Goal: Check status: Check status

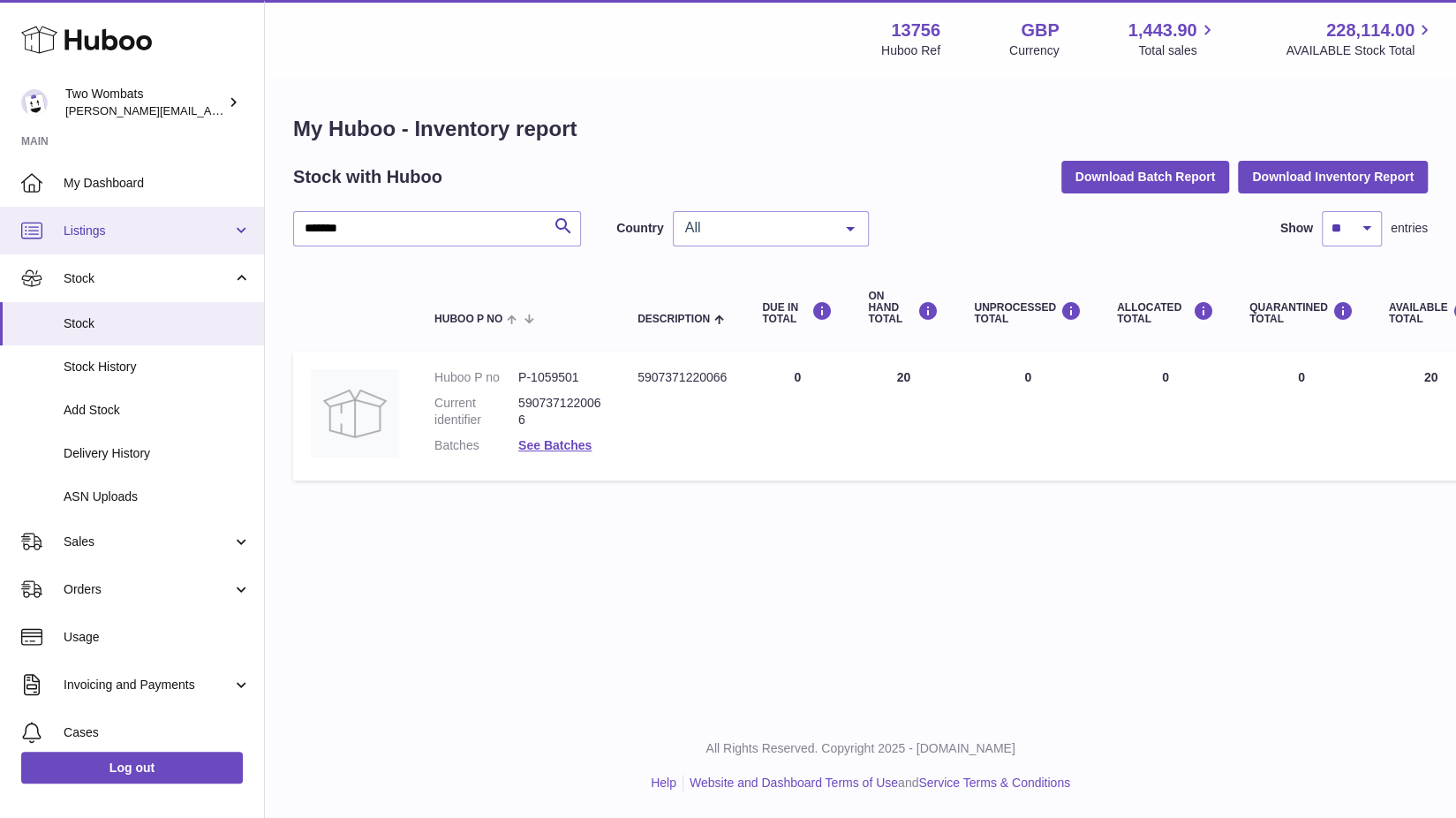
drag, startPoint x: 408, startPoint y: 241, endPoint x: 242, endPoint y: 238, distance: 166.0
click at [242, 238] on div "Huboo Two Wombats philip.carroll@twowombats.com Main My Dashboard Listings Not …" at bounding box center [728, 409] width 1456 height 818
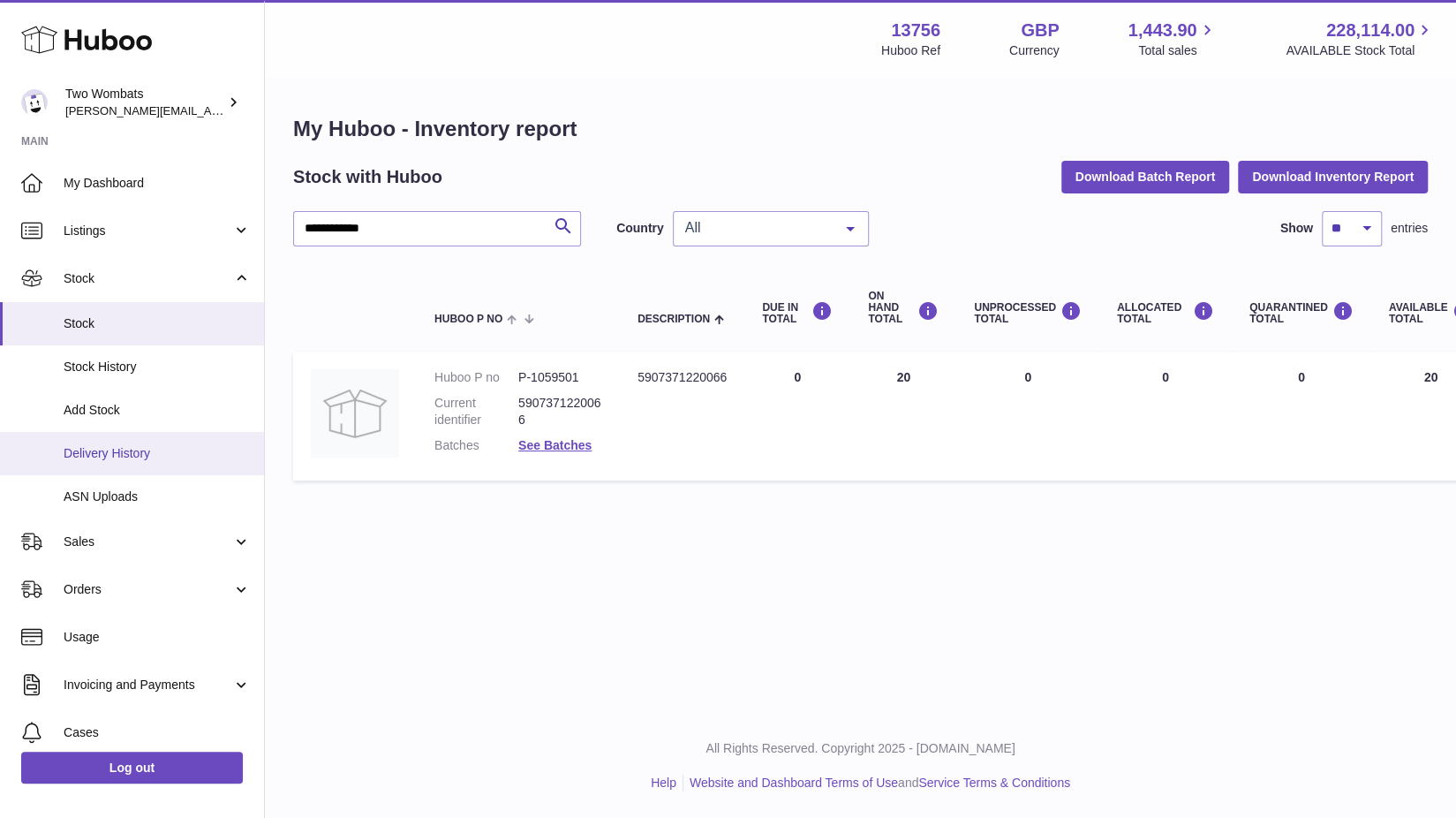
type input "**********"
click at [136, 434] on link "Delivery History" at bounding box center [132, 453] width 264 height 43
click at [163, 446] on span "Delivery History" at bounding box center [157, 453] width 187 height 17
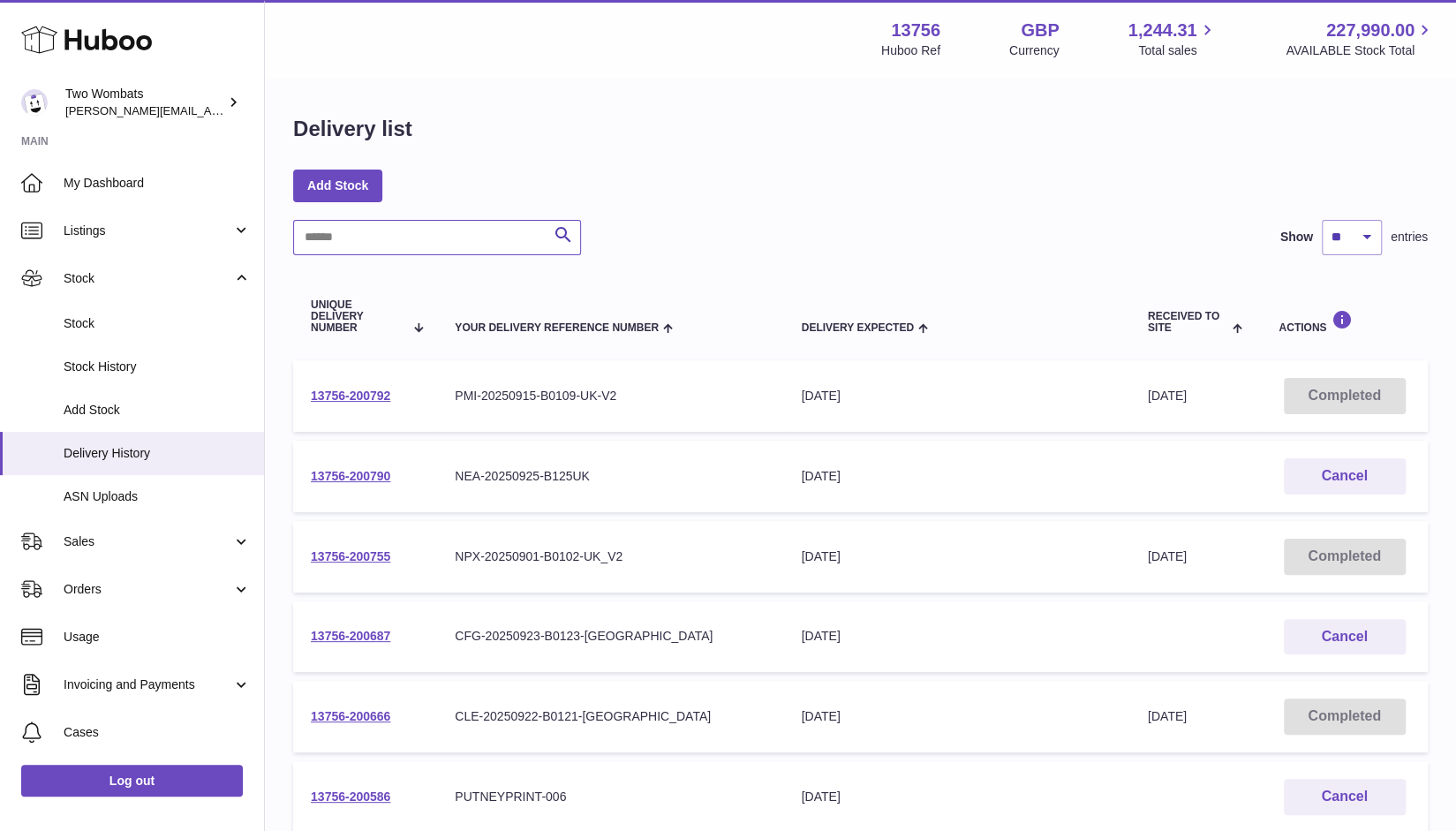
click at [369, 245] on input "text" at bounding box center [438, 238] width 288 height 35
paste input "**********"
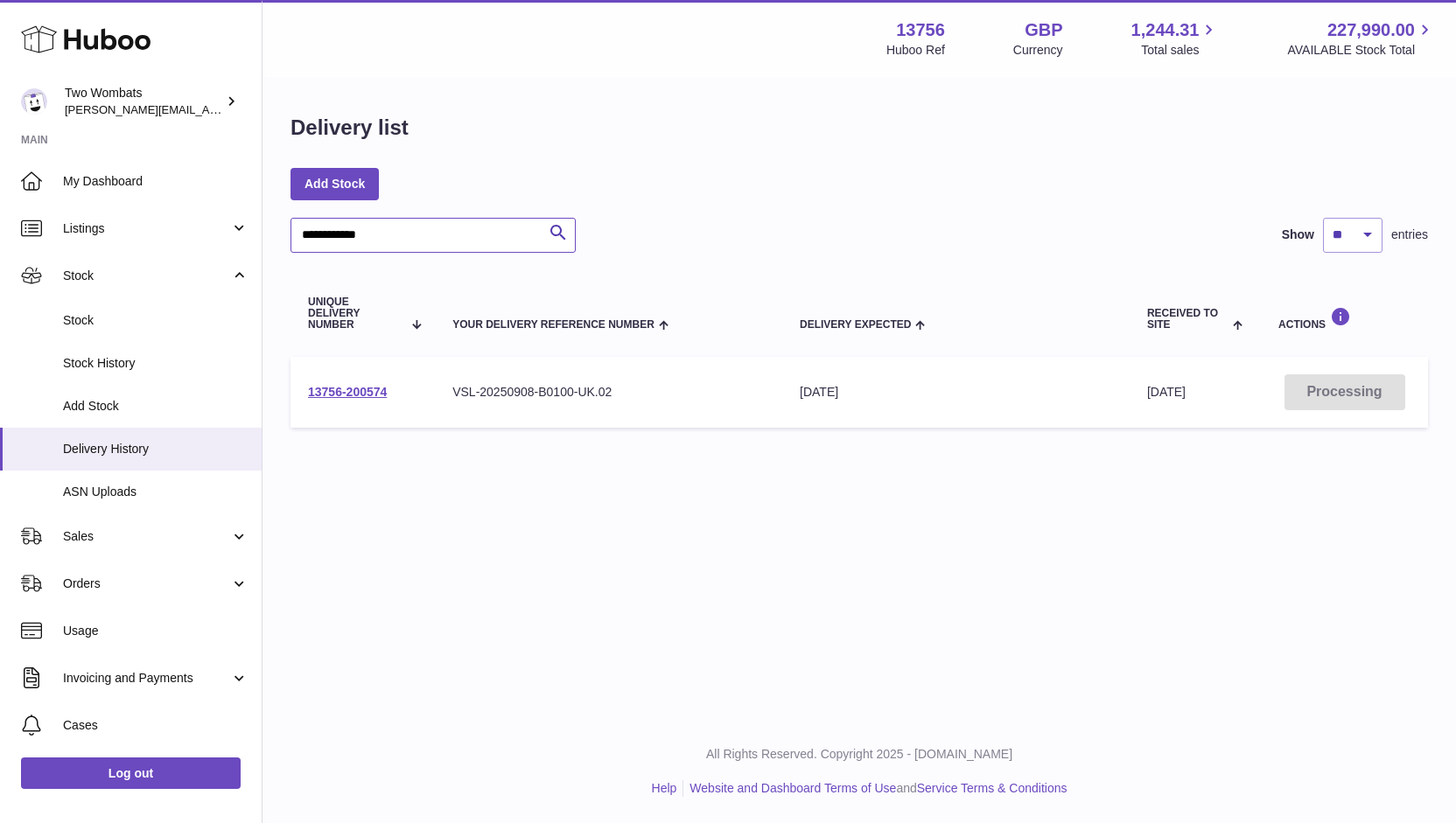
type input "**********"
drag, startPoint x: 624, startPoint y: 396, endPoint x: 441, endPoint y: 403, distance: 183.1
click at [441, 403] on td "Your Delivery Reference Number VSL-20250908-B0100-UK.02" at bounding box center [608, 391] width 347 height 71
copy div "VSL-20250908-B0100-UK.02"
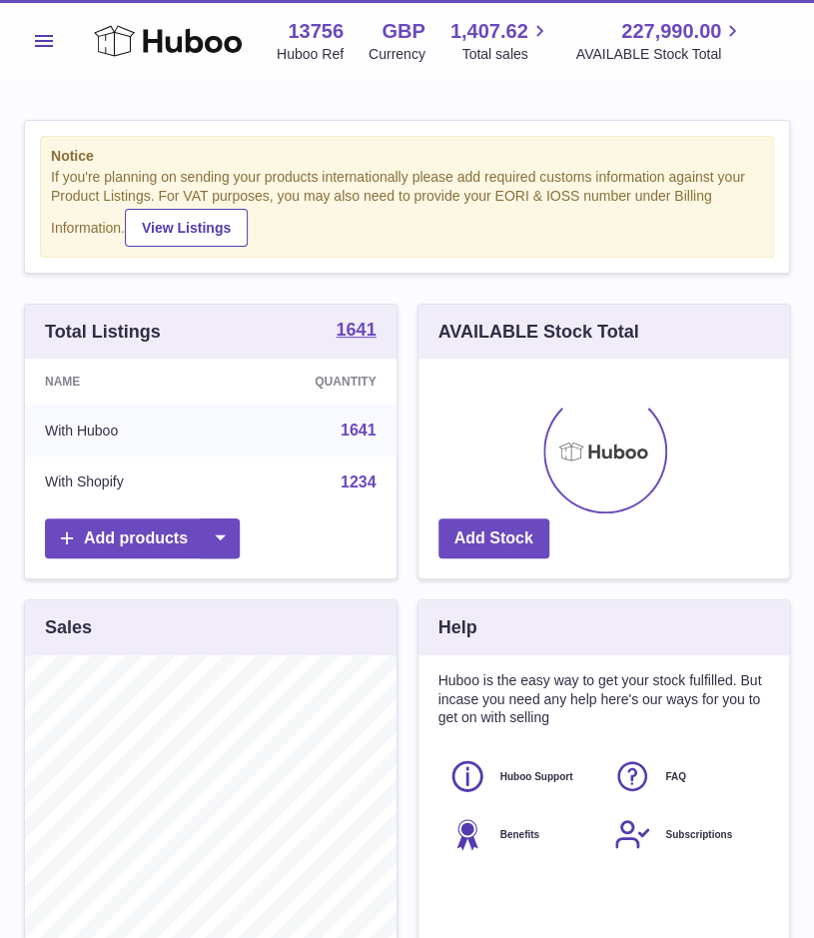
scroll to position [312, 371]
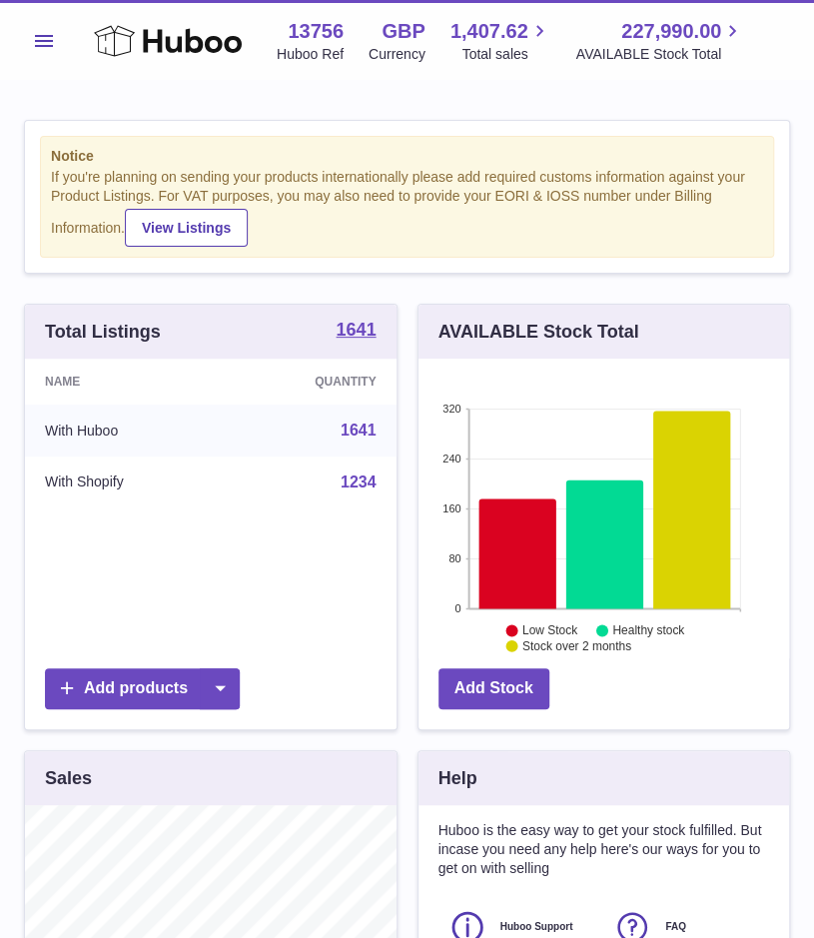
click at [44, 57] on button "Menu" at bounding box center [44, 41] width 40 height 40
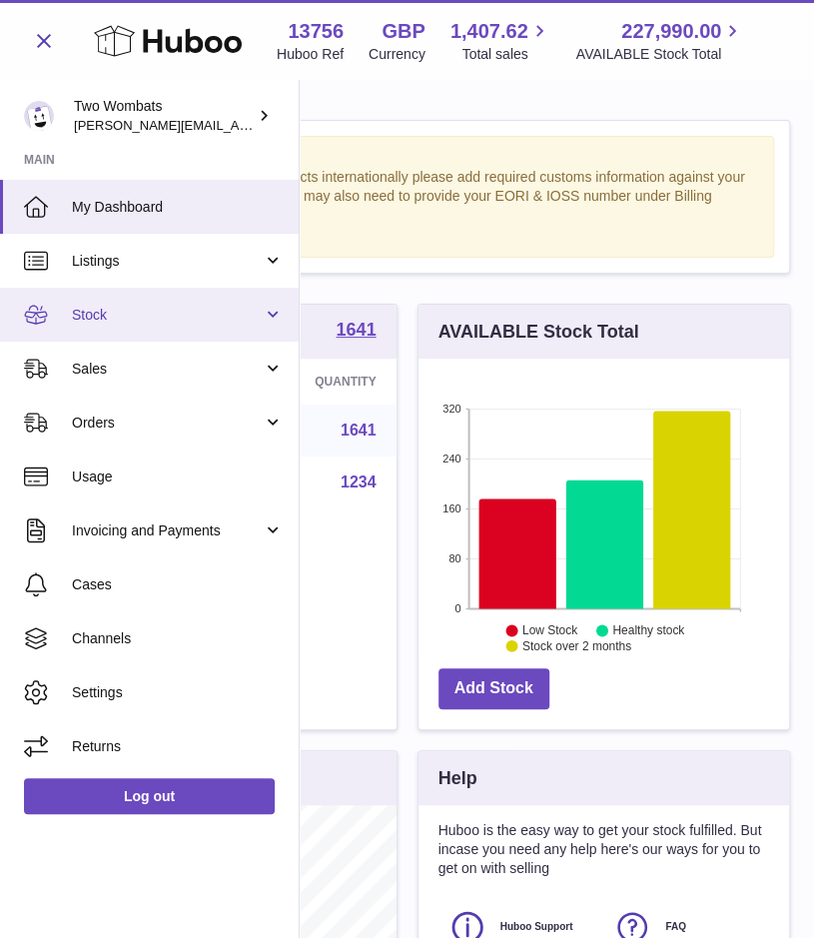
click at [276, 308] on link "Stock" at bounding box center [149, 315] width 299 height 54
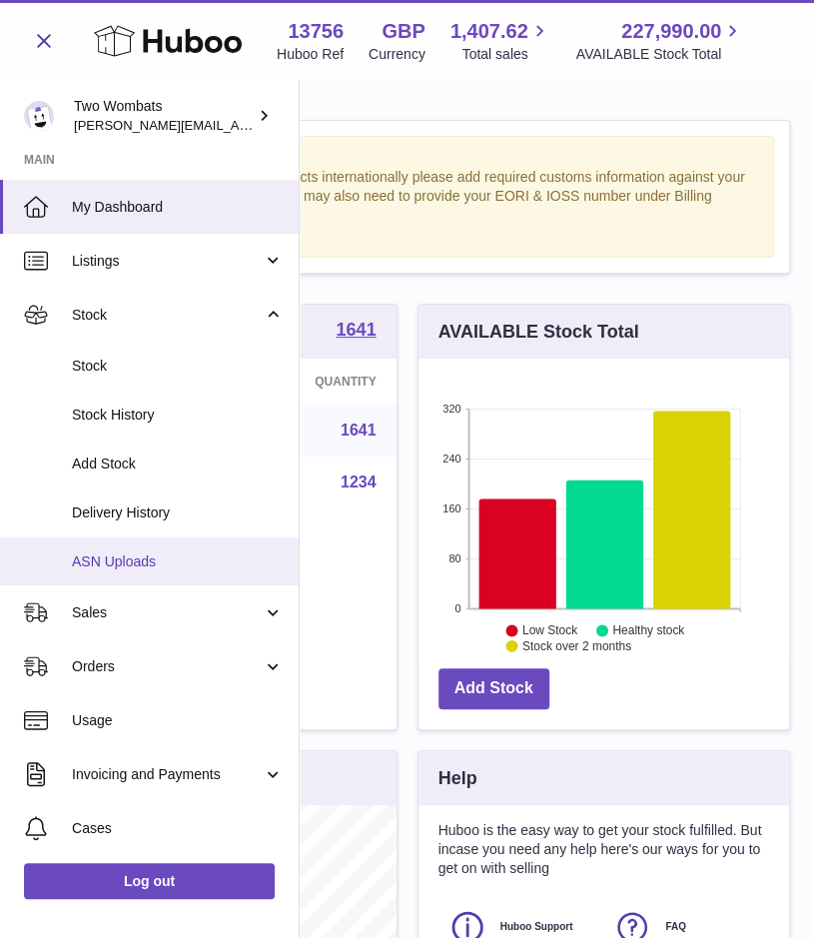
click at [142, 550] on link "ASN Uploads" at bounding box center [149, 561] width 299 height 49
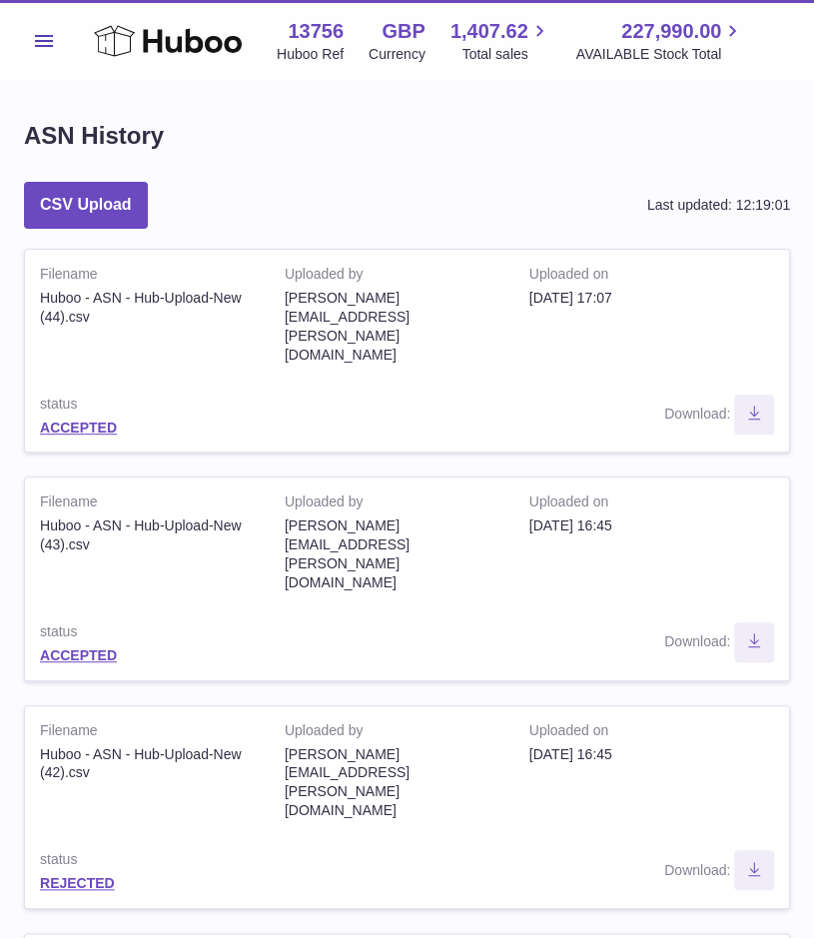
click at [54, 30] on button "Menu" at bounding box center [44, 41] width 40 height 40
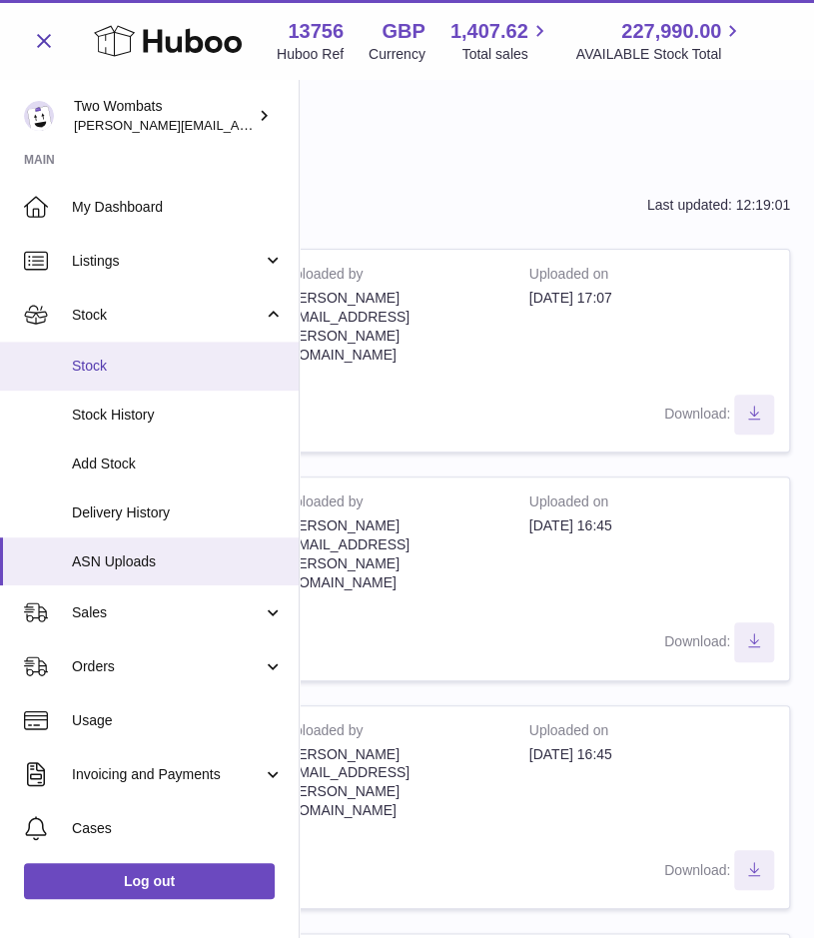
click at [222, 370] on span "Stock" at bounding box center [178, 365] width 212 height 19
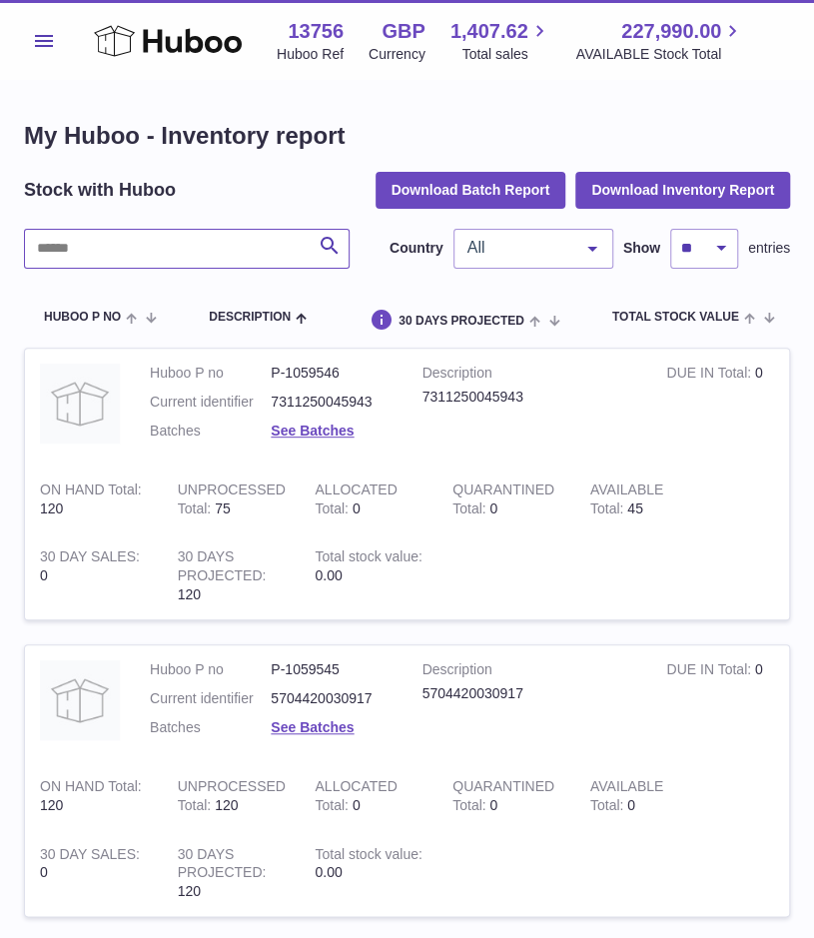
click at [181, 241] on input "text" at bounding box center [187, 249] width 326 height 40
paste input "*******"
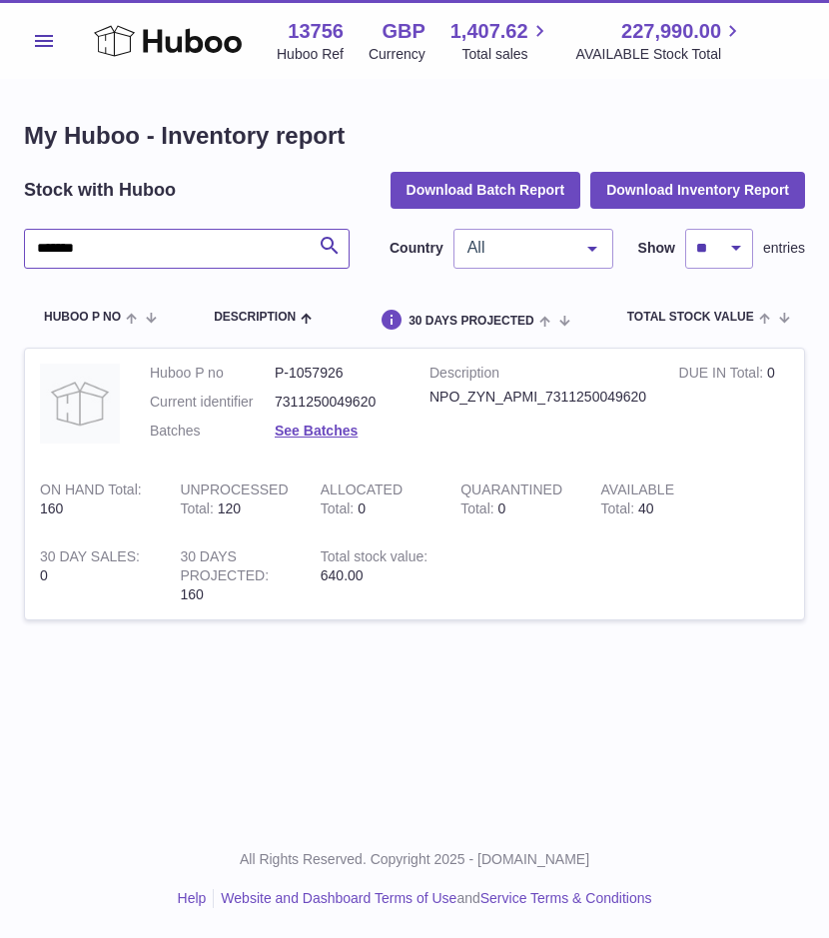
type input "*******"
drag, startPoint x: 342, startPoint y: 372, endPoint x: 292, endPoint y: 372, distance: 49.9
click at [292, 372] on dd "P-1057926" at bounding box center [337, 372] width 125 height 19
copy dd "1057926"
drag, startPoint x: 646, startPoint y: 394, endPoint x: 425, endPoint y: 392, distance: 220.7
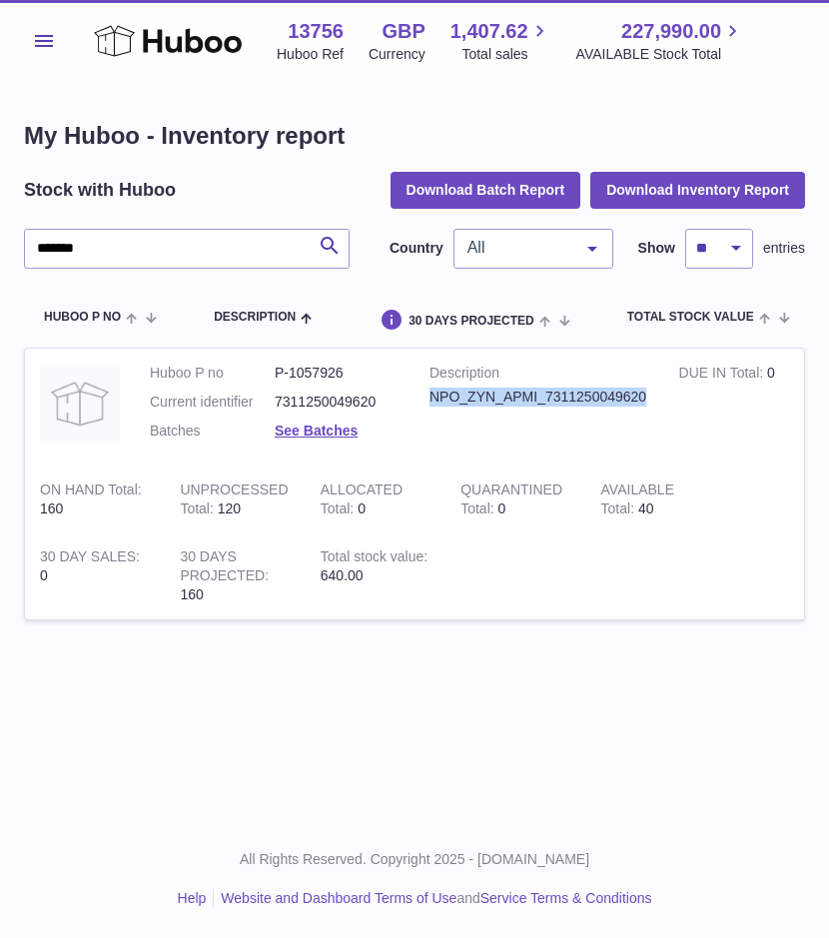
click at [425, 392] on td "Description NPO_ZYN_APMI_7311250049620" at bounding box center [539, 406] width 250 height 117
copy div "NPO_ZYN_APMI_7311250049620"
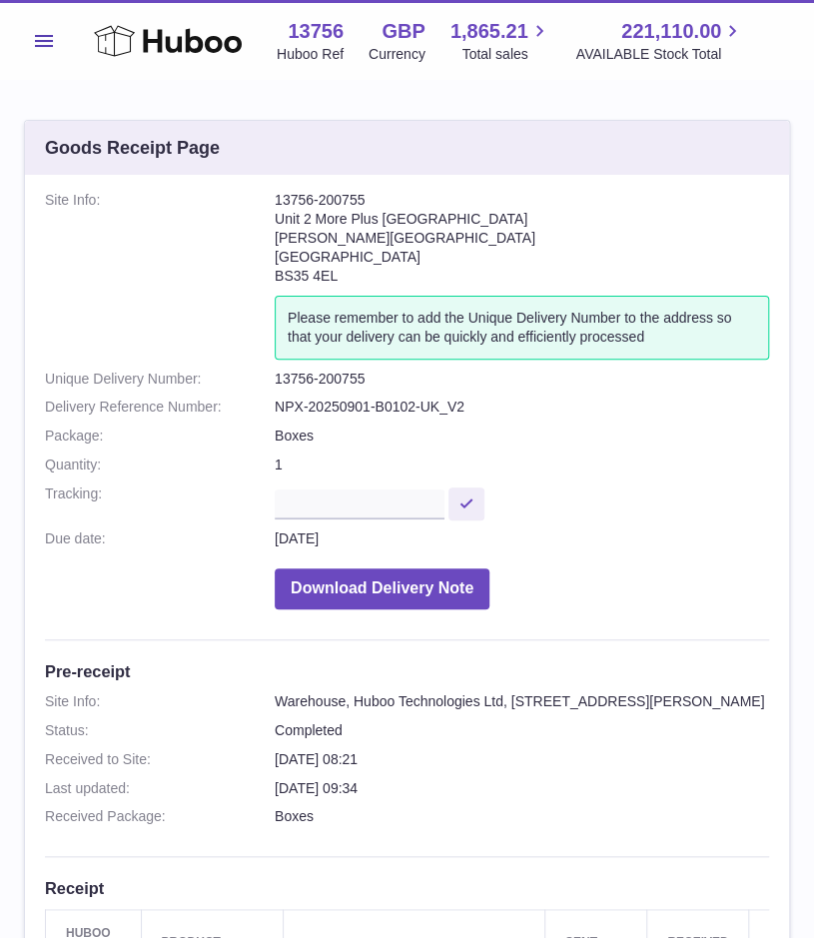
scroll to position [0, 82]
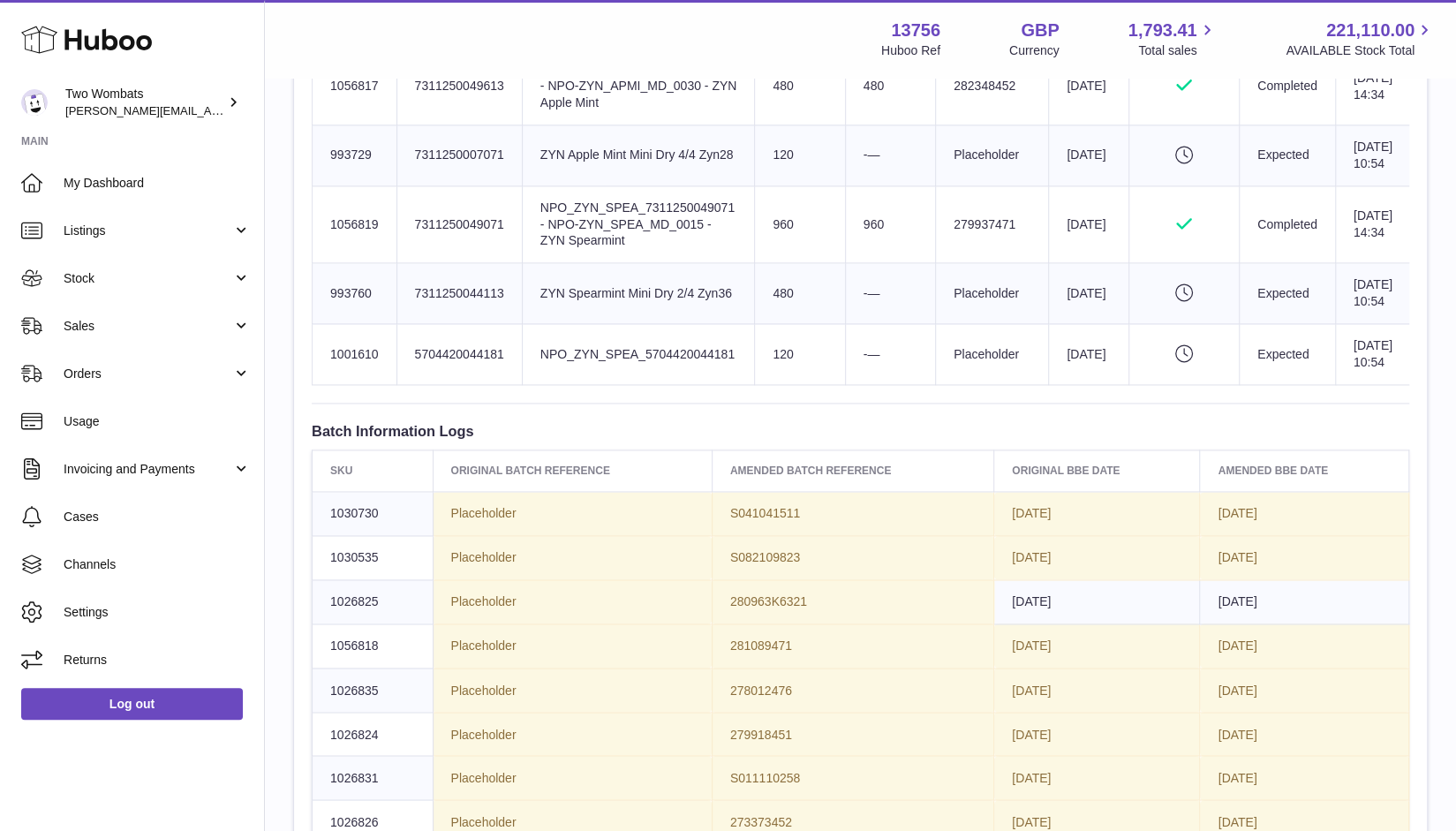
scroll to position [1617, 0]
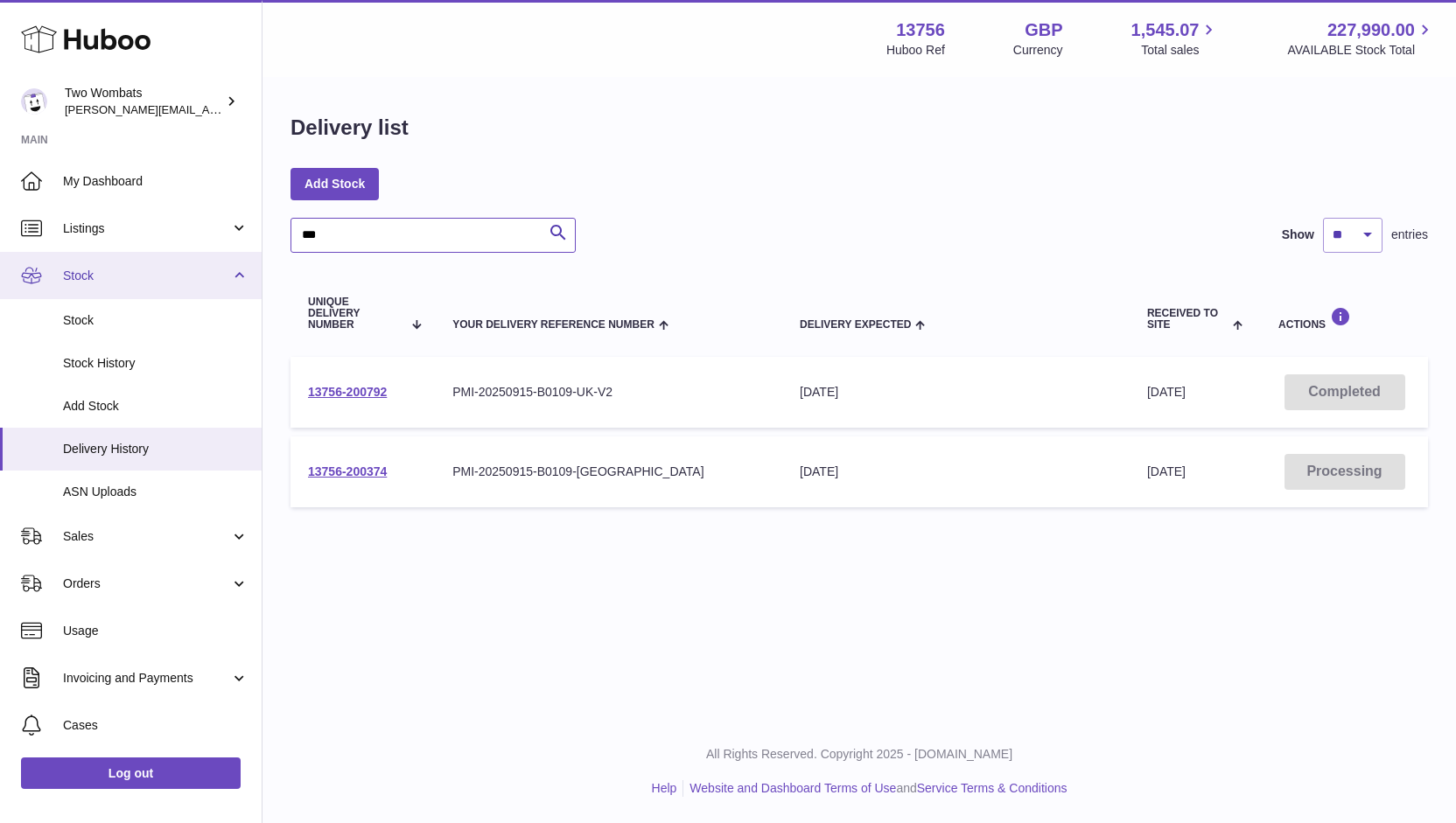
drag, startPoint x: 370, startPoint y: 237, endPoint x: 135, endPoint y: 260, distance: 236.1
click at [135, 260] on div "Huboo Two Wombats [PERSON_NAME][EMAIL_ADDRESS][PERSON_NAME][DOMAIN_NAME] Main M…" at bounding box center [728, 412] width 1456 height 823
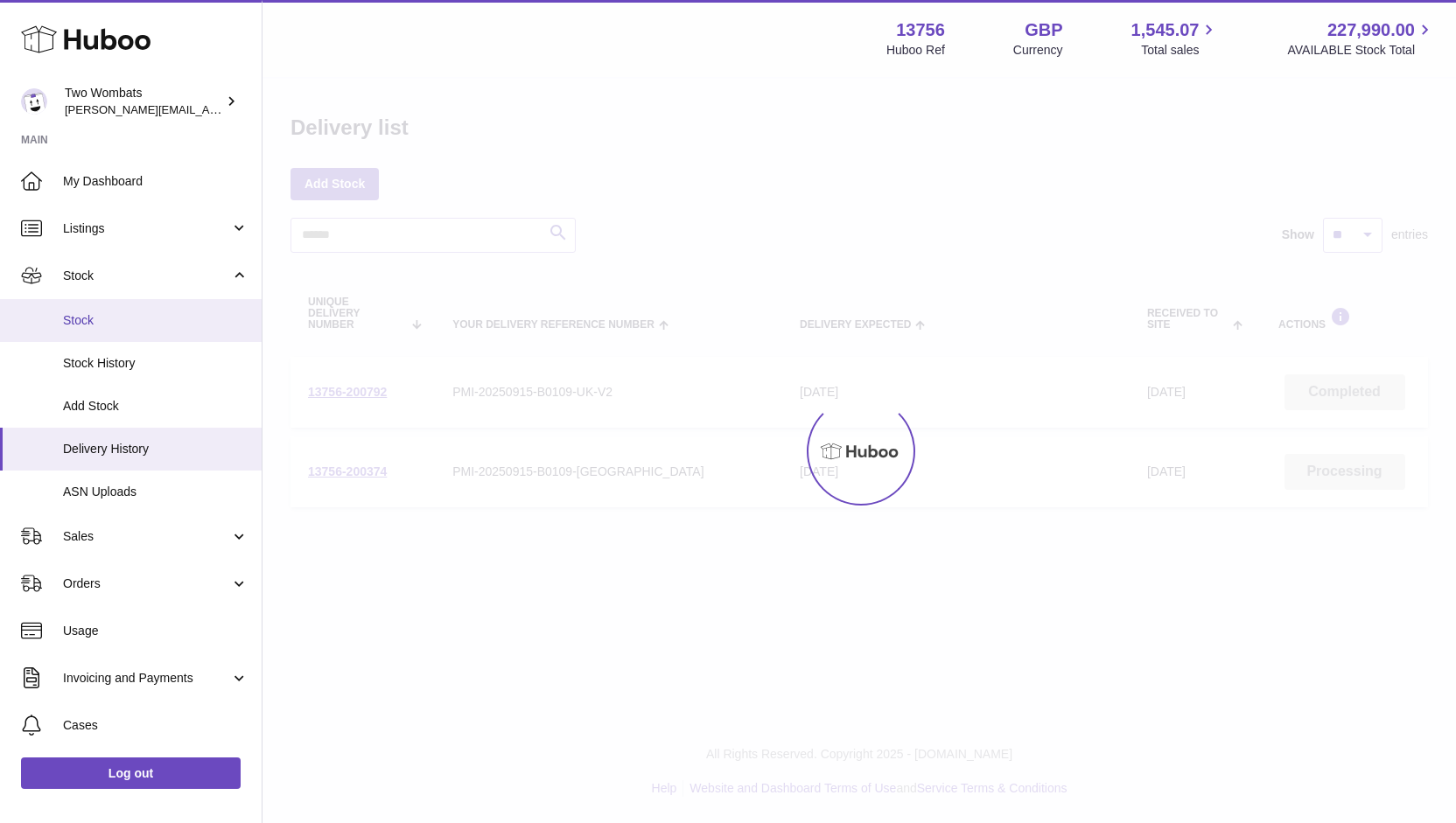
click at [91, 338] on link "Stock" at bounding box center [131, 320] width 262 height 43
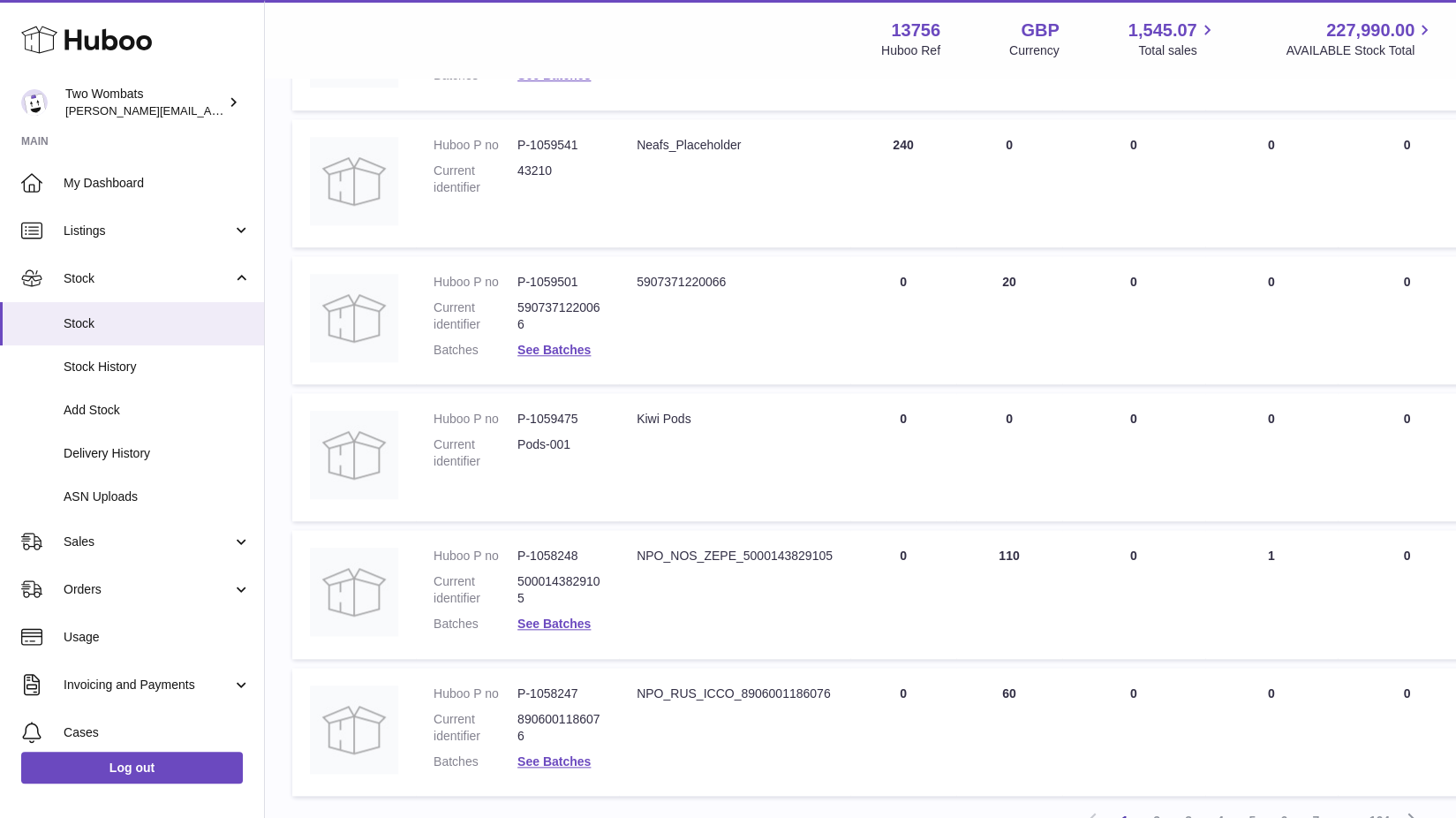
scroll to position [1090, 1]
